Goal: Information Seeking & Learning: Check status

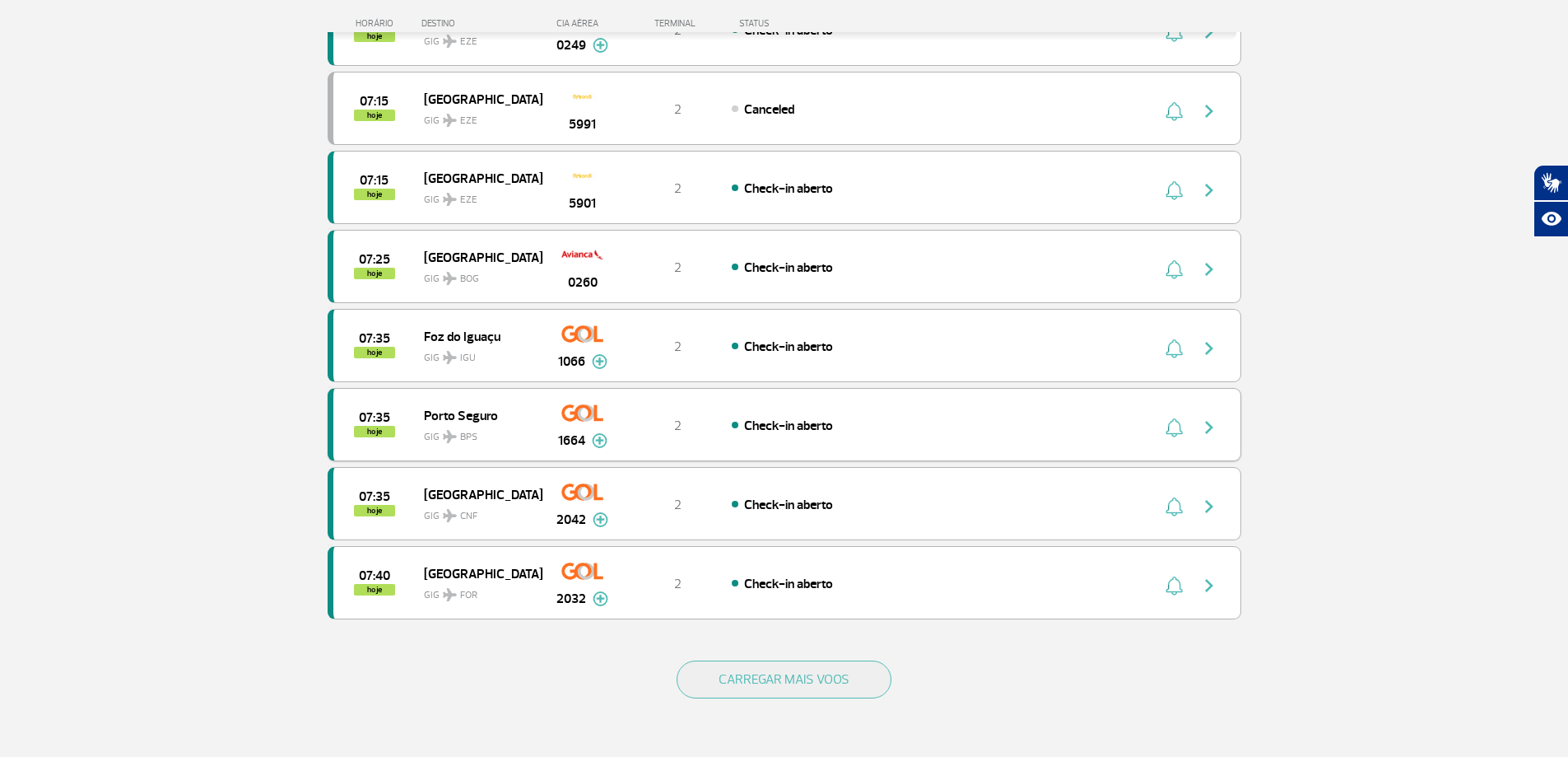
scroll to position [1317, 0]
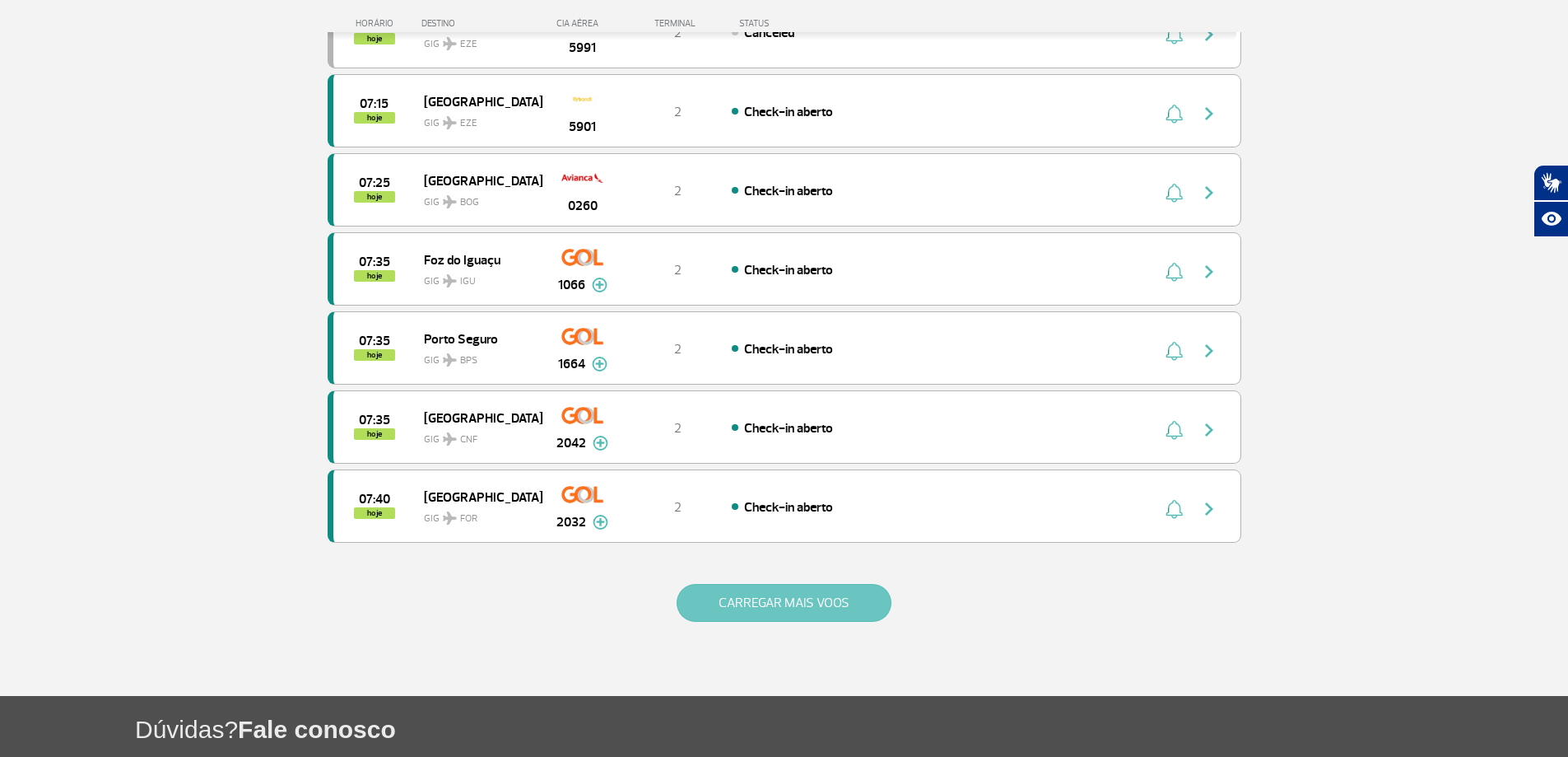
click at [722, 606] on button "CARREGAR MAIS VOOS" at bounding box center [784, 603] width 215 height 38
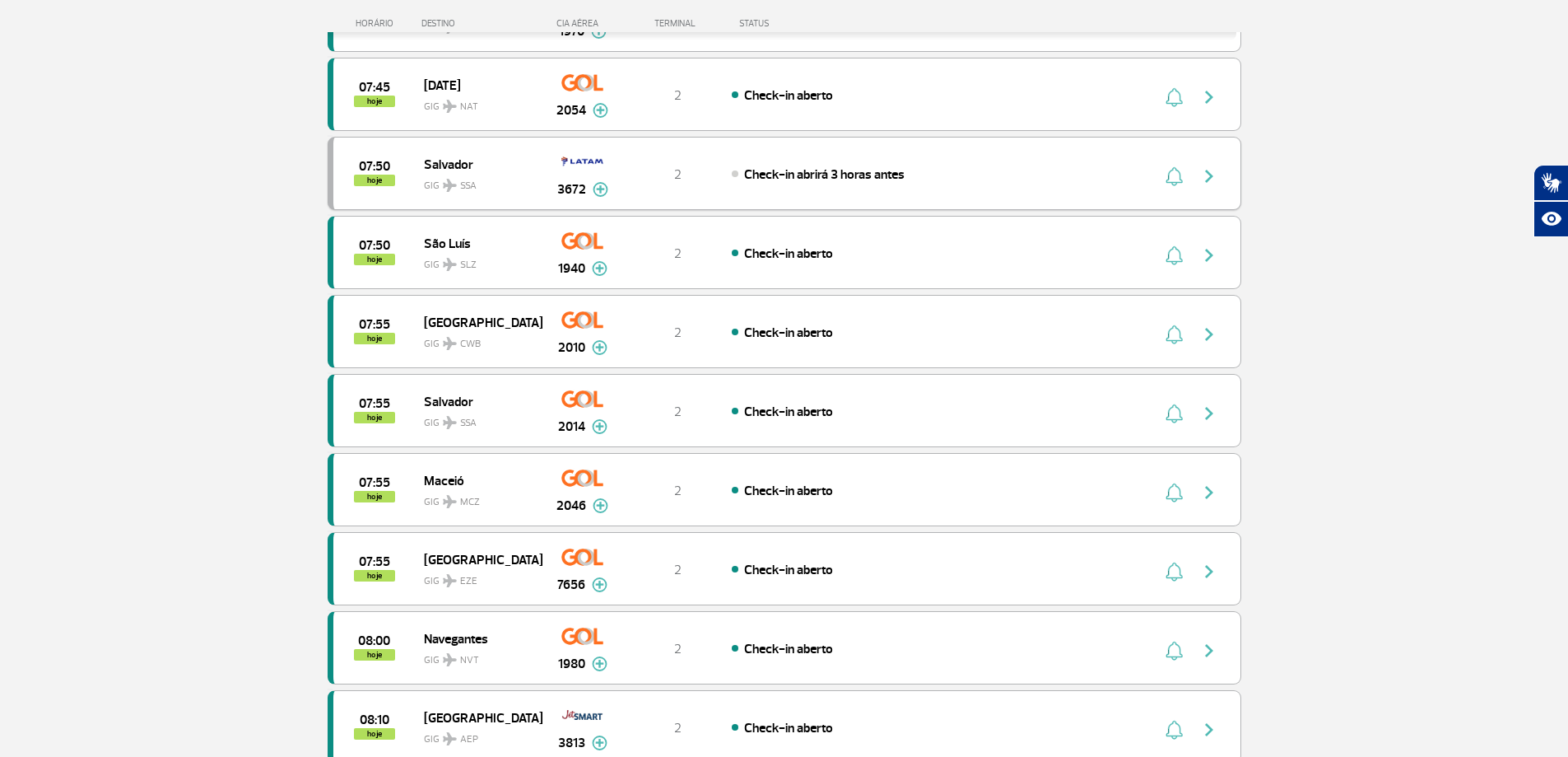
scroll to position [2196, 0]
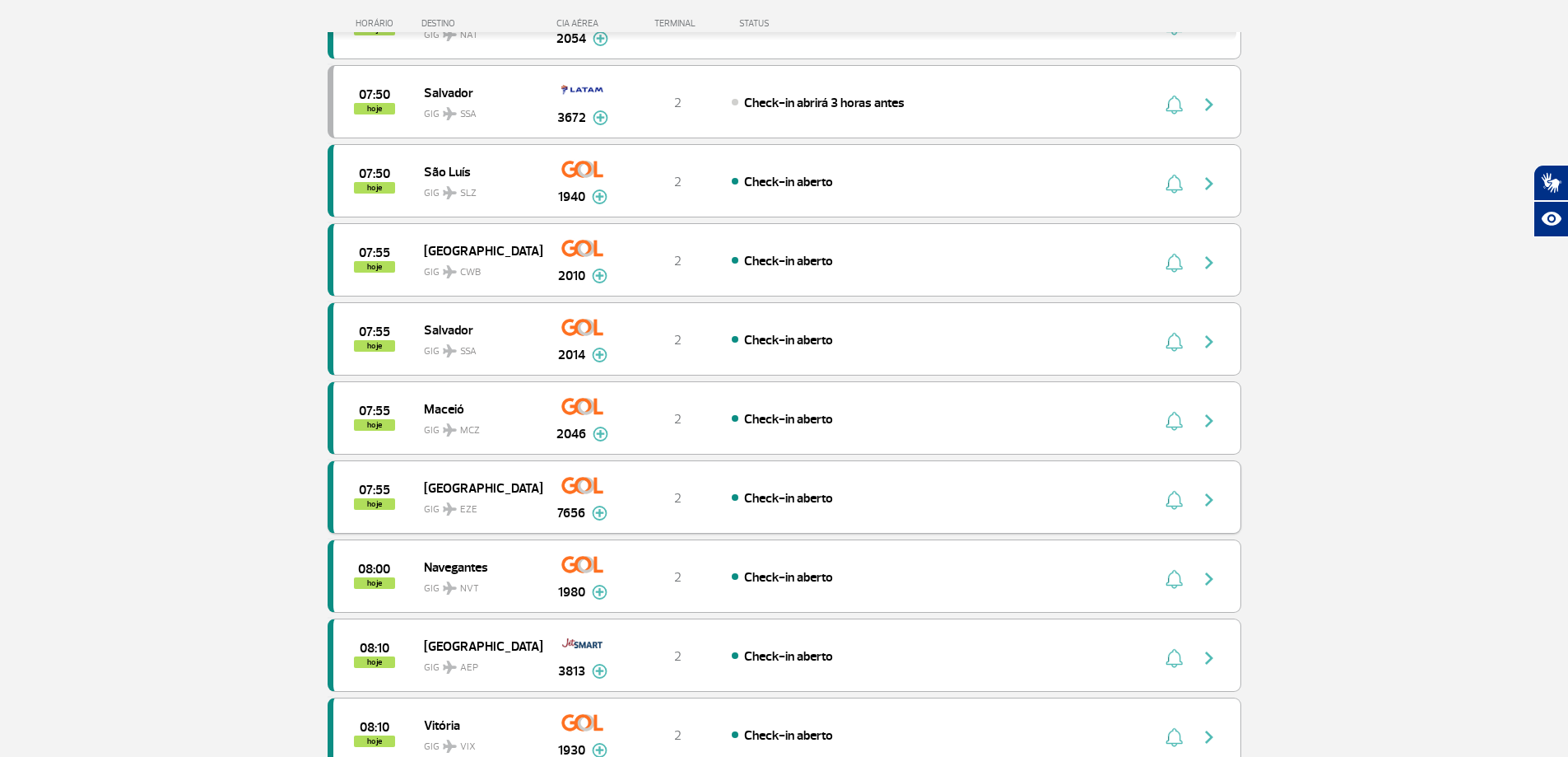
click at [825, 511] on div "07:55 hoje Buenos Aires GIG EZE 7656 2 Check-in aberto Parcerias: Aerolineas Ar…" at bounding box center [784, 497] width 914 height 74
click at [575, 508] on span "7656" at bounding box center [571, 512] width 28 height 20
click at [433, 500] on span "GIG EZE" at bounding box center [477, 506] width 106 height 24
